Goal: Navigation & Orientation: Understand site structure

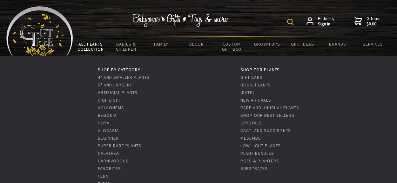
click at [93, 44] on link "All Plants Collection" at bounding box center [90, 46] width 35 height 18
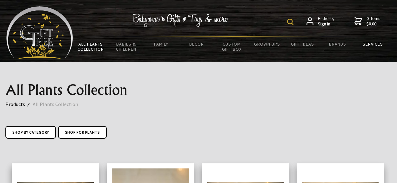
click at [376, 44] on link "Services" at bounding box center [372, 43] width 35 height 13
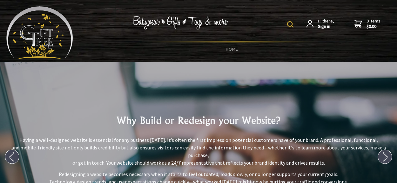
drag, startPoint x: 53, startPoint y: 33, endPoint x: 76, endPoint y: 31, distance: 22.9
click at [53, 33] on img at bounding box center [39, 32] width 67 height 53
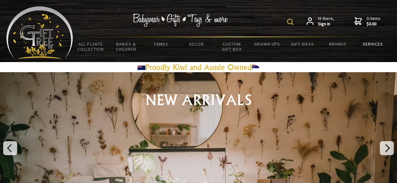
click at [368, 43] on link "Services" at bounding box center [372, 43] width 35 height 13
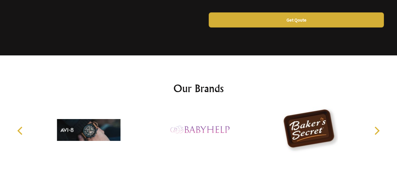
scroll to position [1097, 0]
